Goal: Check status

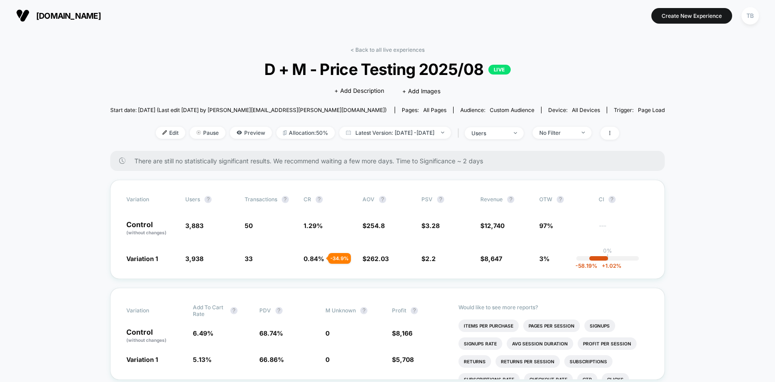
click at [59, 11] on span "[DOMAIN_NAME]" at bounding box center [68, 15] width 65 height 9
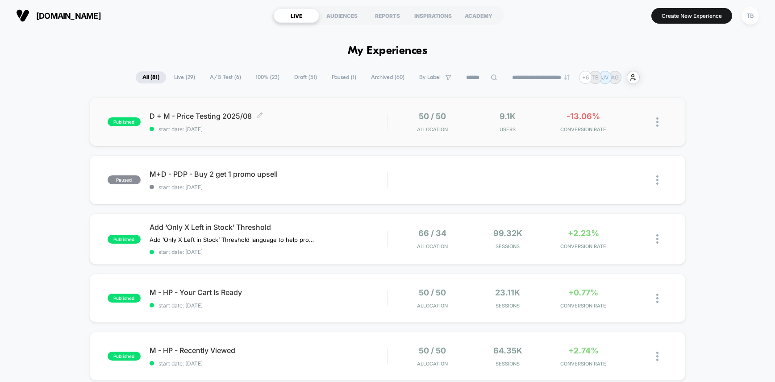
click at [223, 115] on span "D + M - Price Testing 2025/08 Click to edit experience details" at bounding box center [268, 116] width 238 height 9
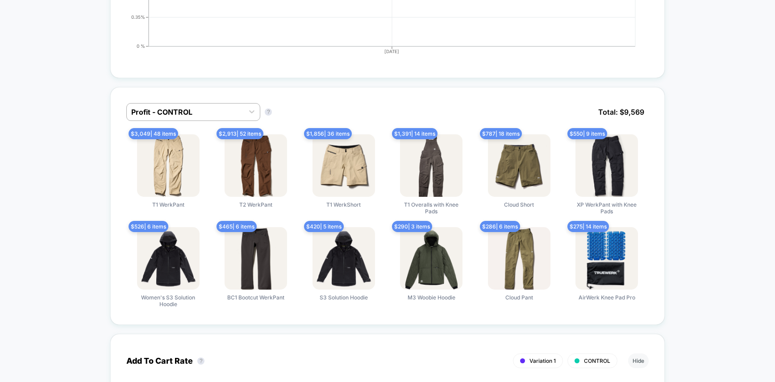
scroll to position [524, 0]
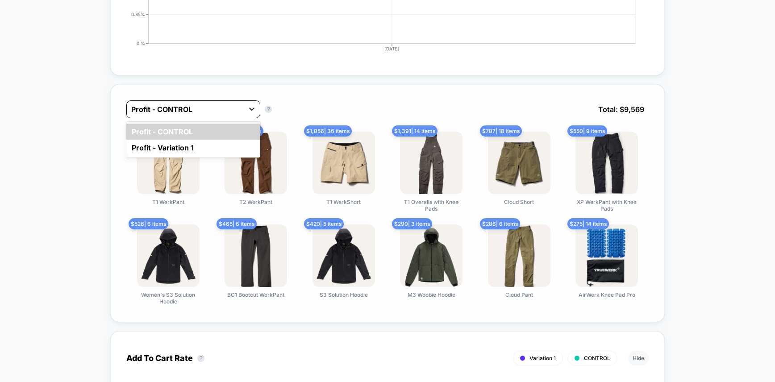
click at [249, 108] on div at bounding box center [252, 109] width 16 height 16
click at [212, 153] on div "Profit - Variation 1" at bounding box center [193, 148] width 134 height 16
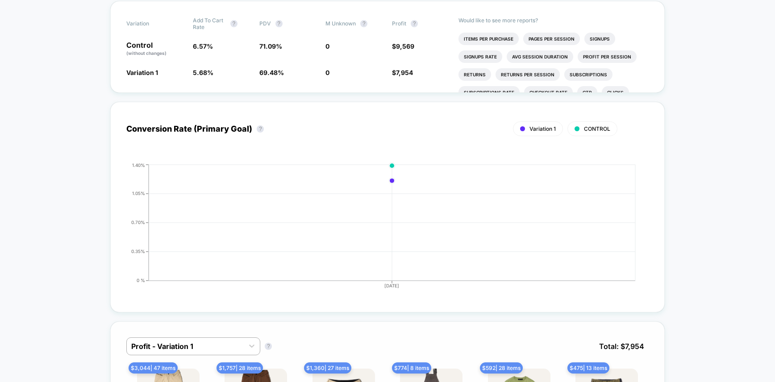
scroll to position [0, 0]
